Goal: Task Accomplishment & Management: Complete application form

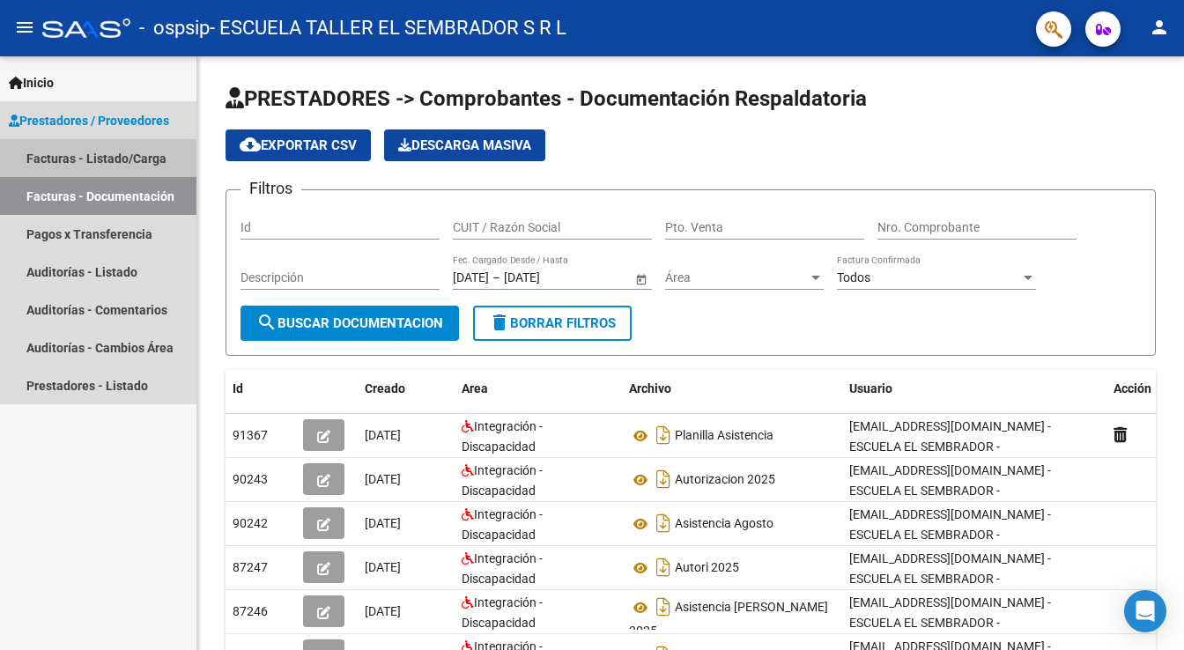
click at [94, 154] on link "Facturas - Listado/Carga" at bounding box center [98, 158] width 196 height 38
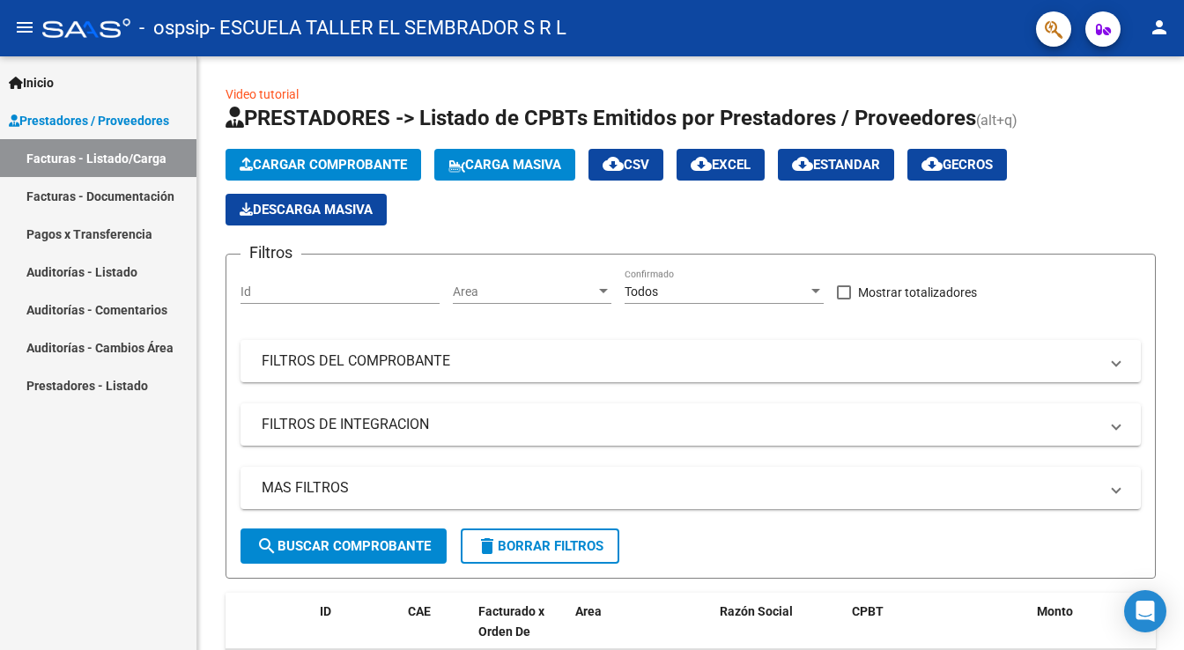
click at [96, 126] on span "Prestadores / Proveedores" at bounding box center [89, 120] width 160 height 19
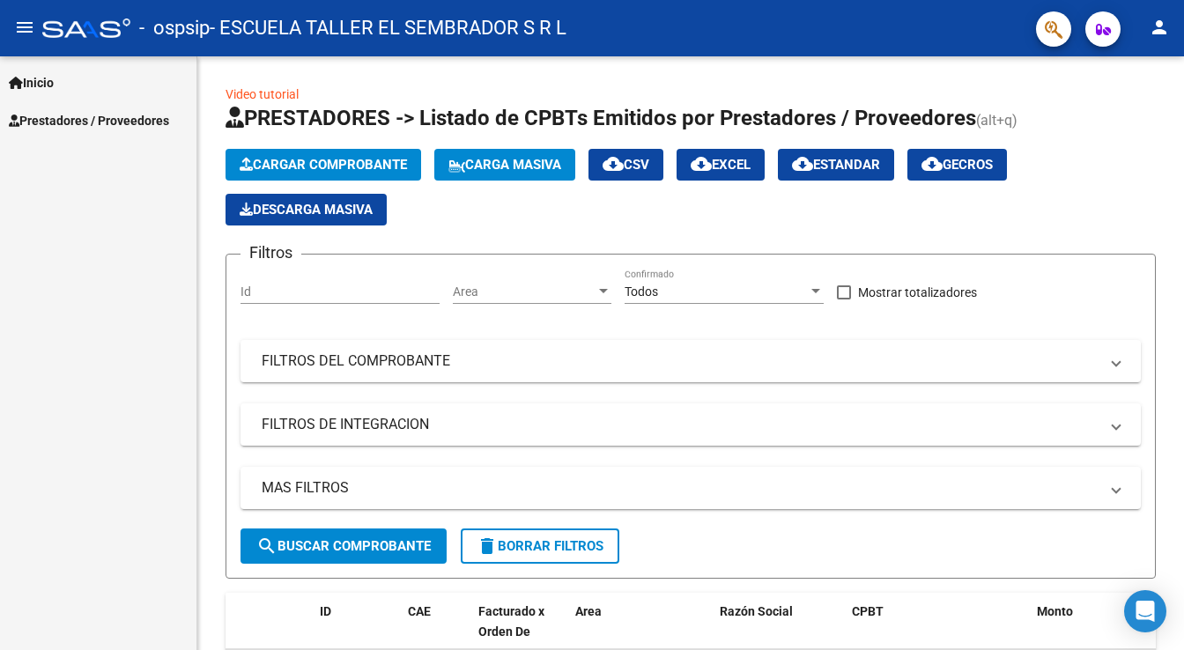
click at [102, 160] on div "Inicio Instructivos Contacto OS Prestadores / Proveedores Facturas - Listado/Ca…" at bounding box center [98, 353] width 196 height 594
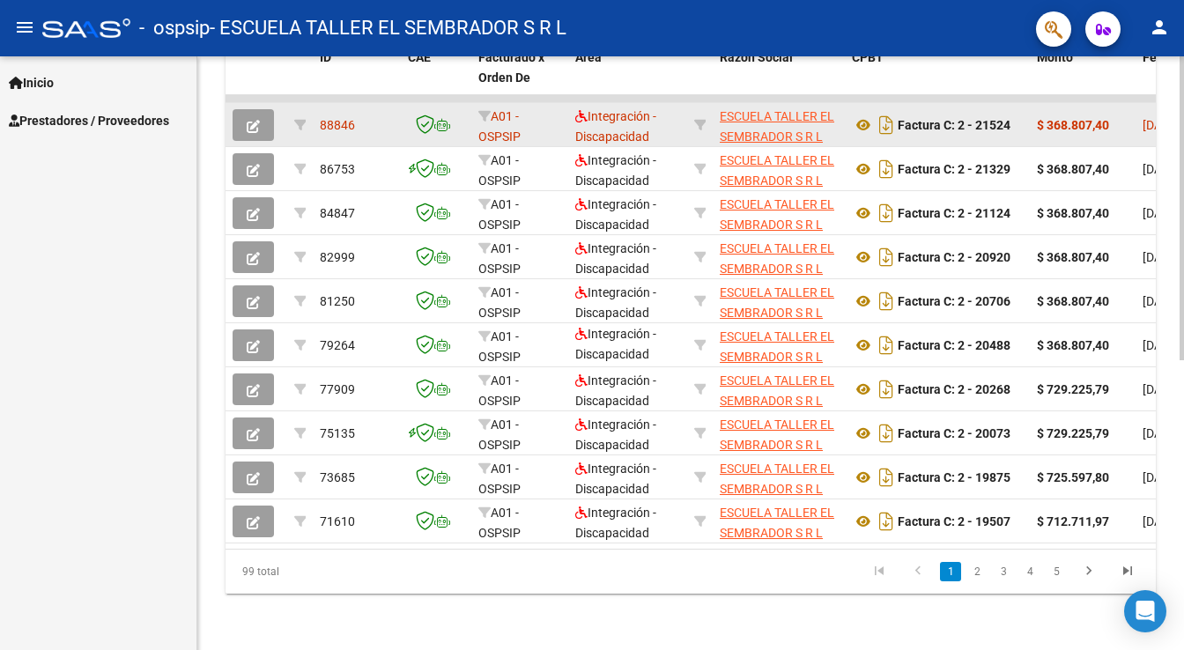
click at [254, 120] on icon "button" at bounding box center [253, 126] width 13 height 13
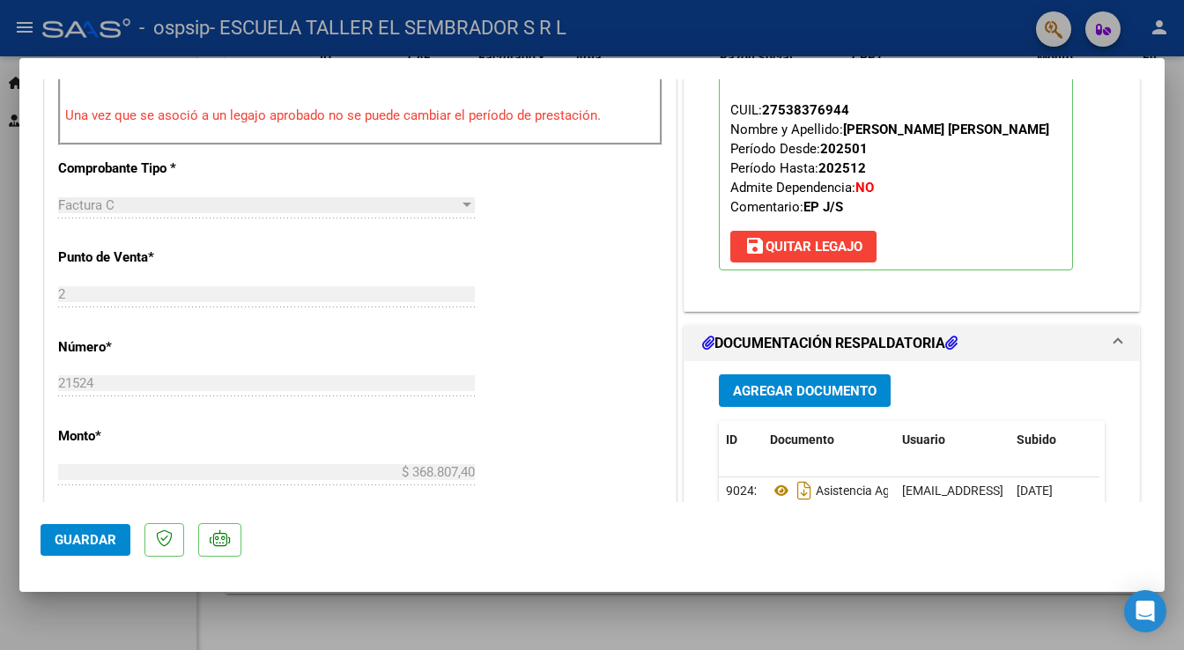
scroll to position [634, 0]
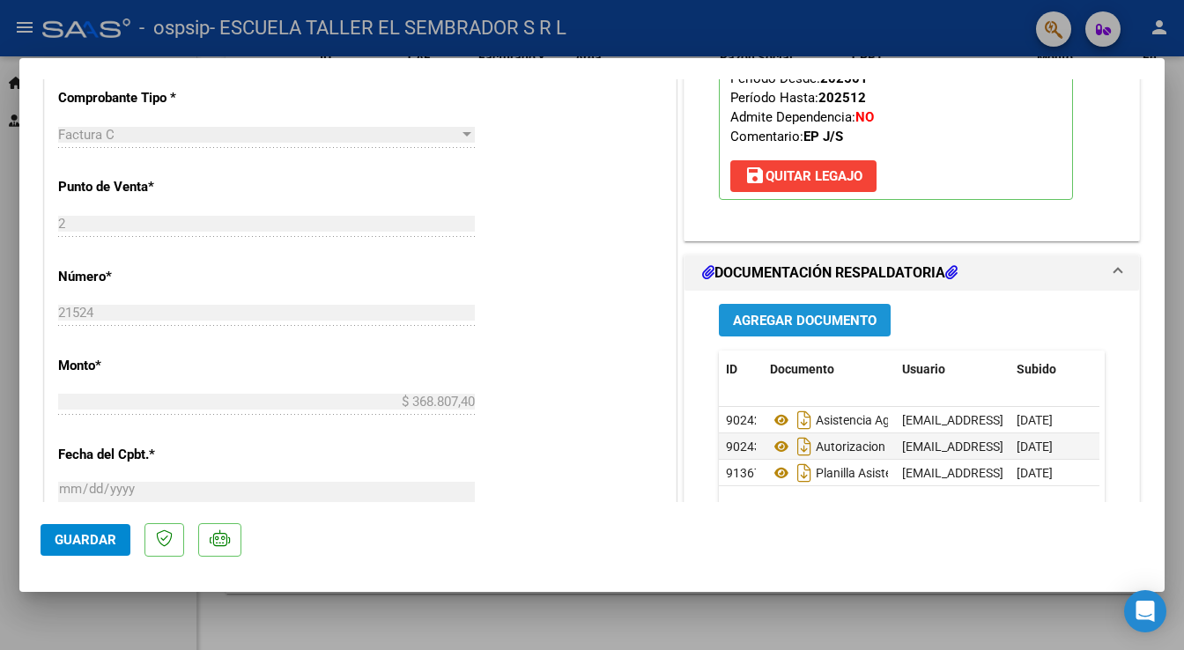
click at [787, 317] on span "Agregar Documento" at bounding box center [805, 321] width 144 height 16
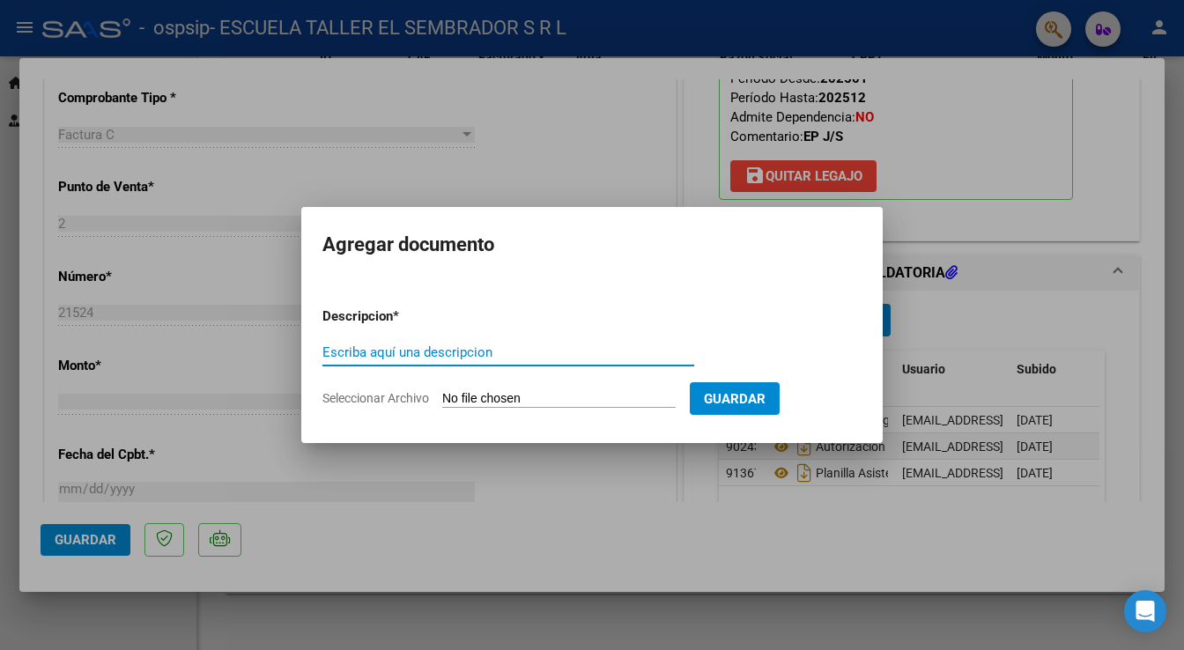
click at [425, 351] on input "Escriba aquí una descripcion" at bounding box center [508, 352] width 372 height 16
type input "ASISTENCIA AGOSTO"
click at [548, 396] on input "Seleccionar Archivo" at bounding box center [558, 399] width 233 height 17
type input "C:\fakepath\[PERSON_NAME] - Asistencia Agosto.pdf"
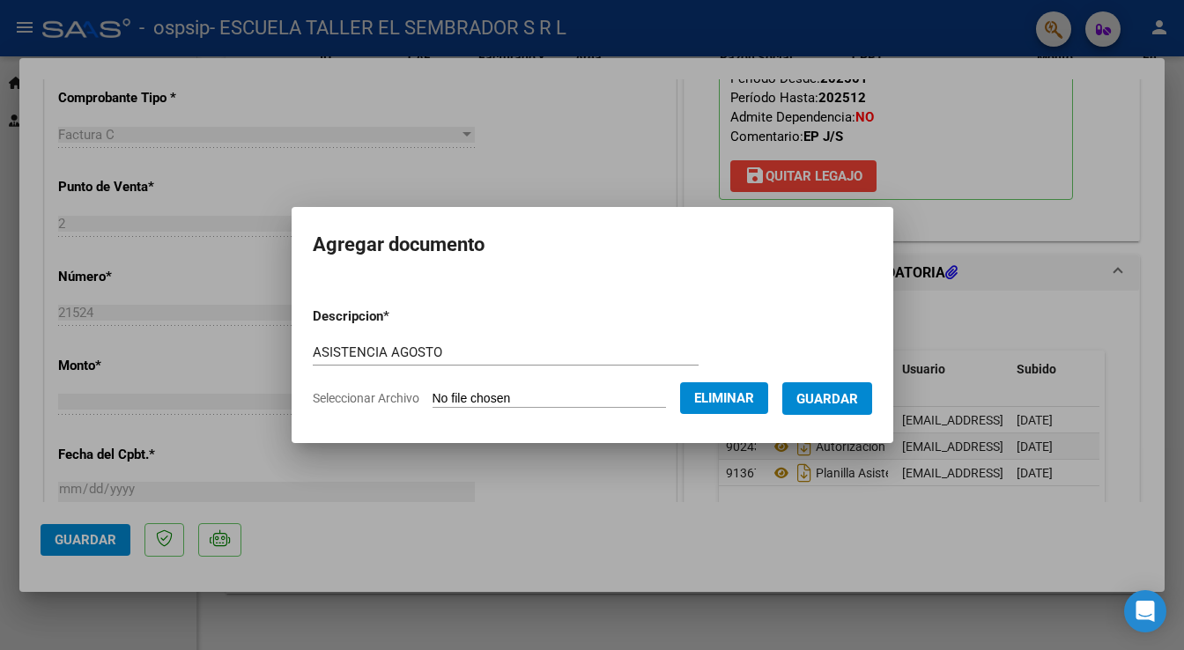
click at [826, 391] on span "Guardar" at bounding box center [827, 399] width 62 height 16
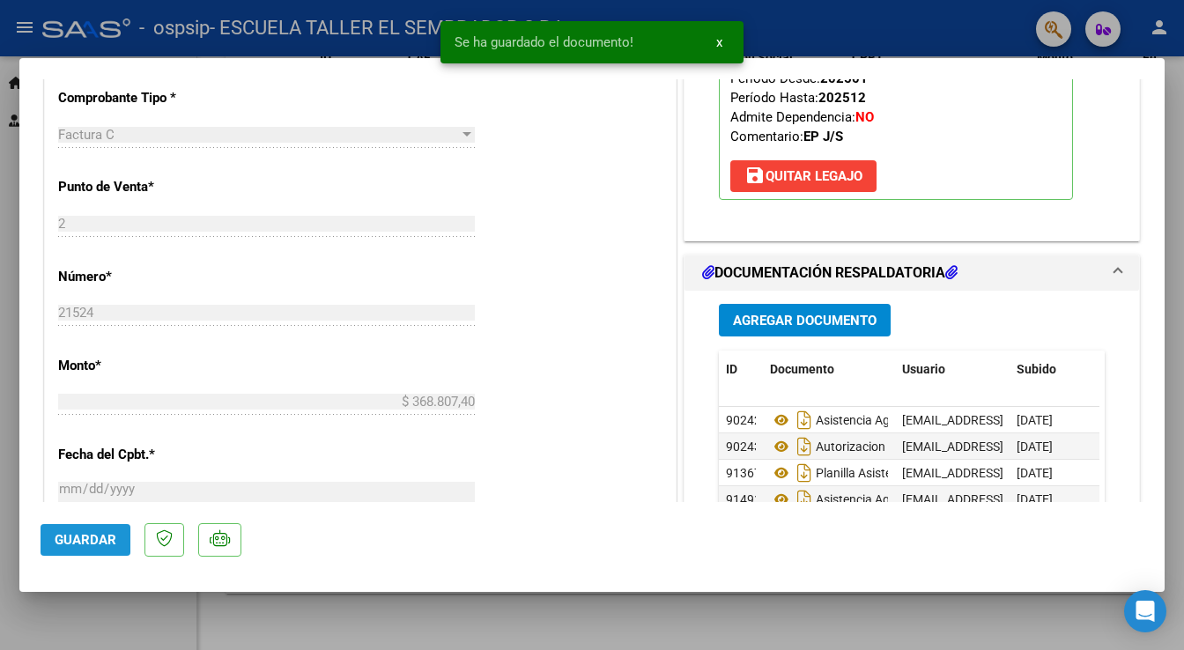
click at [81, 535] on span "Guardar" at bounding box center [86, 540] width 62 height 16
click at [558, 633] on div at bounding box center [592, 325] width 1184 height 650
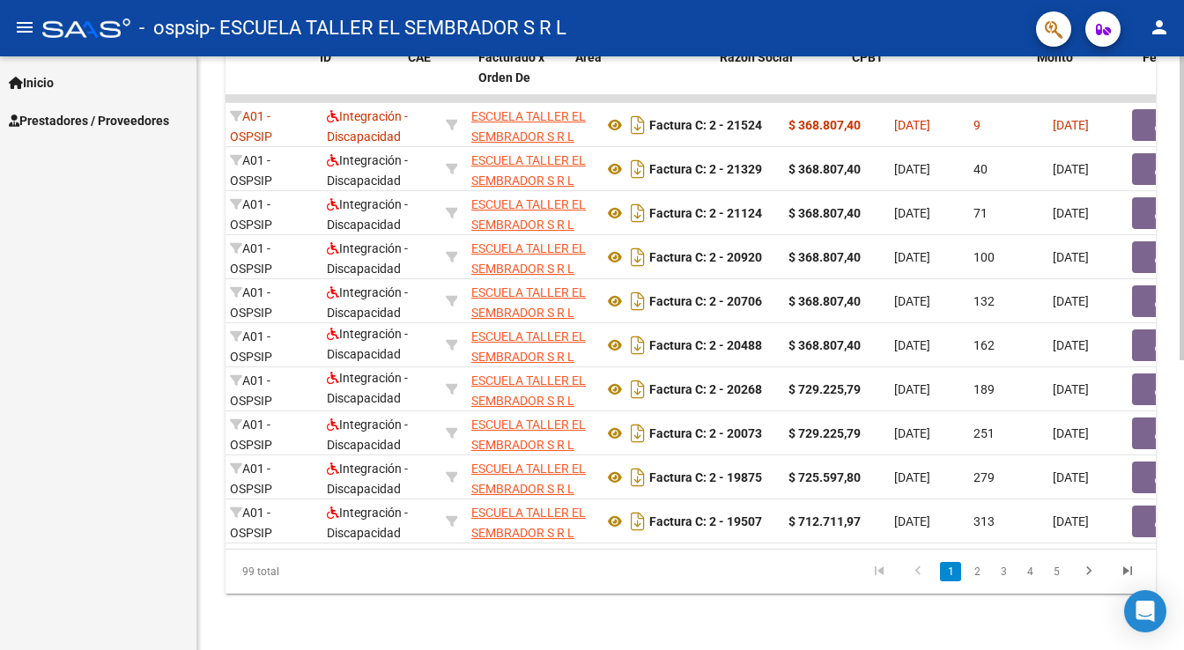
scroll to position [0, 0]
